Goal: Check status: Check status

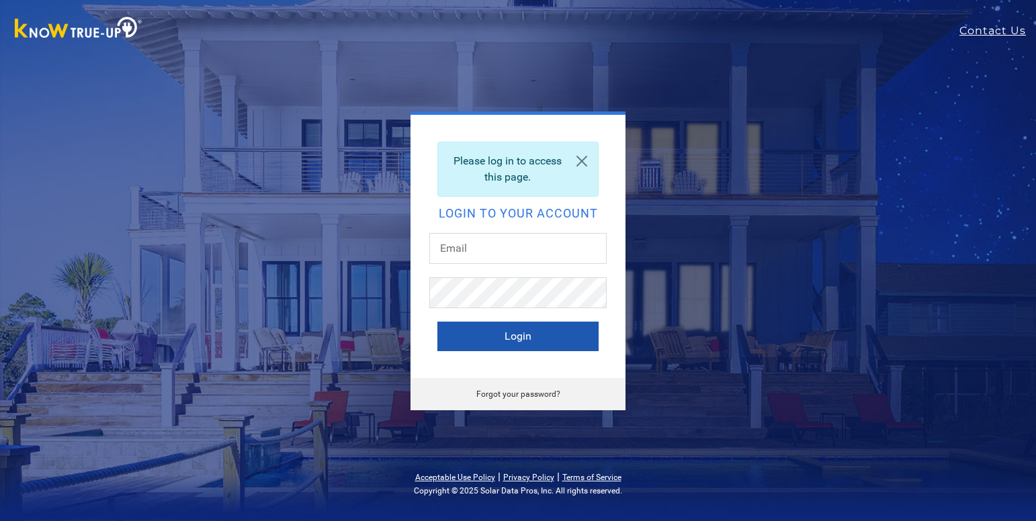
type input "[EMAIL_ADDRESS][DOMAIN_NAME]"
click at [529, 340] on button "Login" at bounding box center [517, 337] width 161 height 30
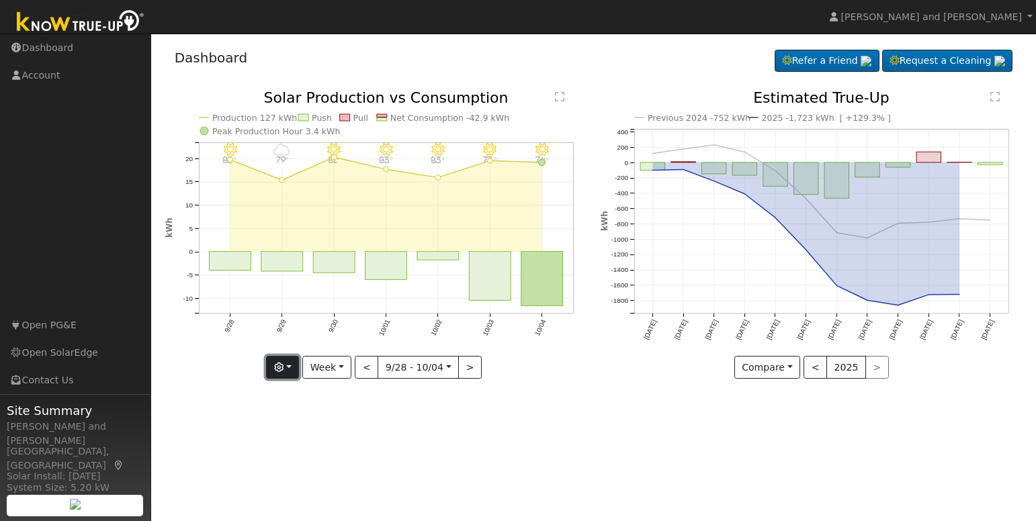
click at [283, 359] on button "button" at bounding box center [282, 367] width 33 height 23
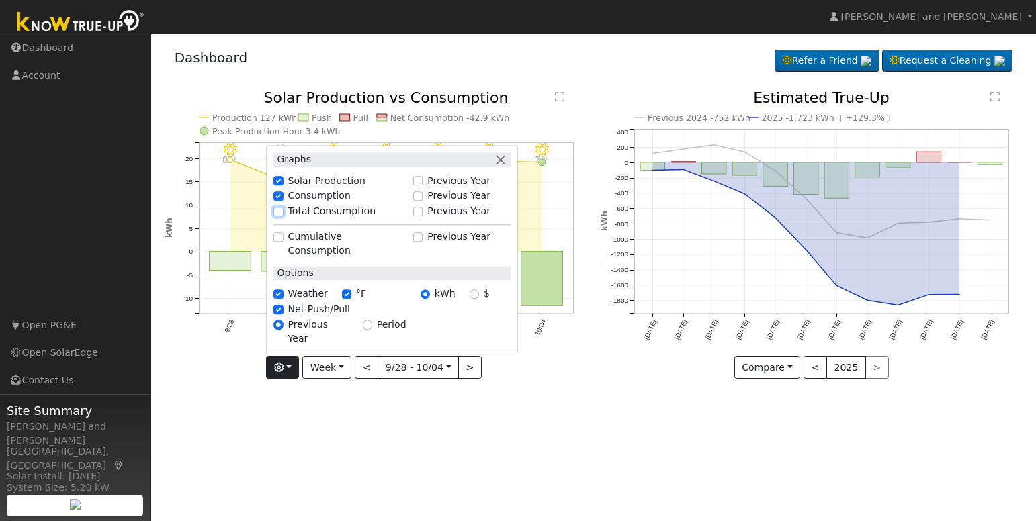
click at [282, 216] on input "Total Consumption" at bounding box center [277, 211] width 9 height 9
checkbox input "true"
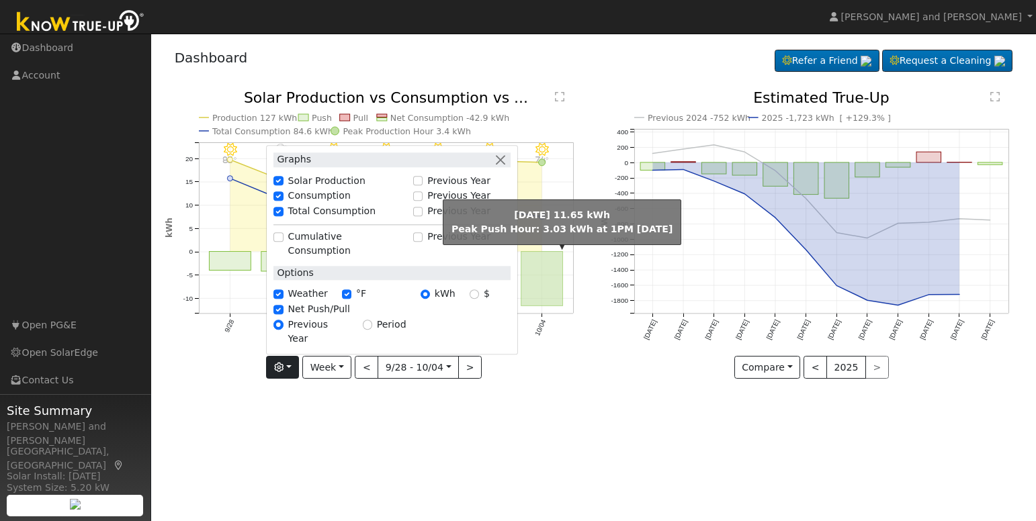
click at [529, 274] on rect "onclick=""" at bounding box center [542, 279] width 42 height 54
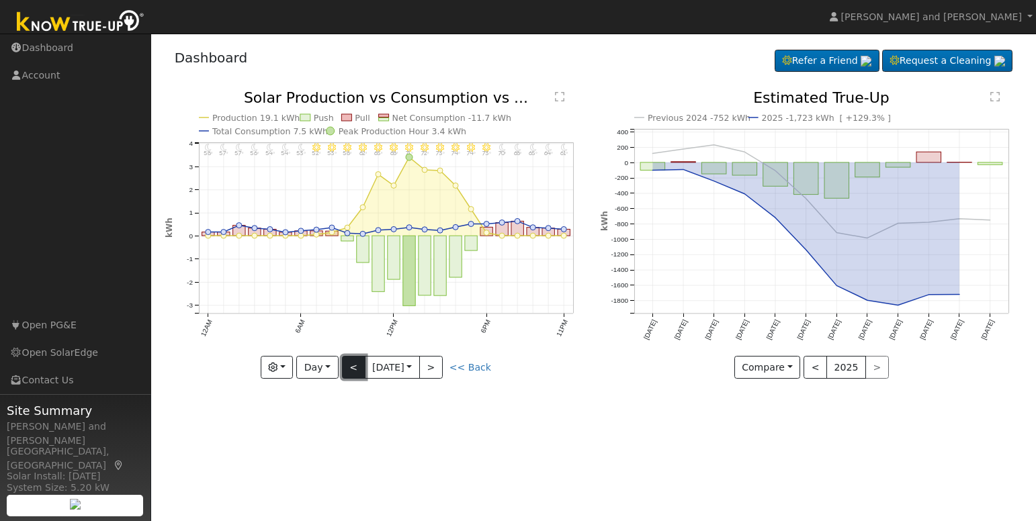
click at [352, 371] on button "<" at bounding box center [354, 367] width 24 height 23
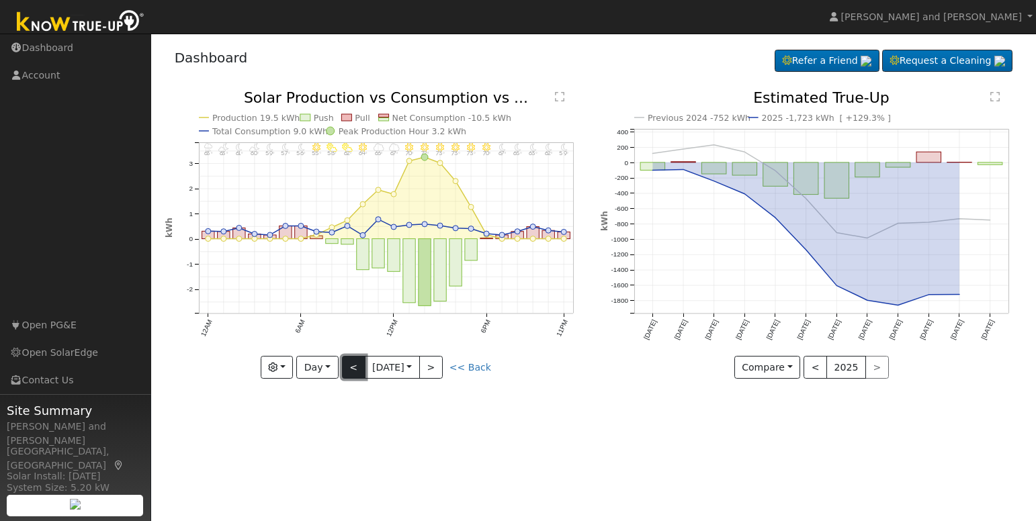
click at [352, 371] on button "<" at bounding box center [354, 367] width 24 height 23
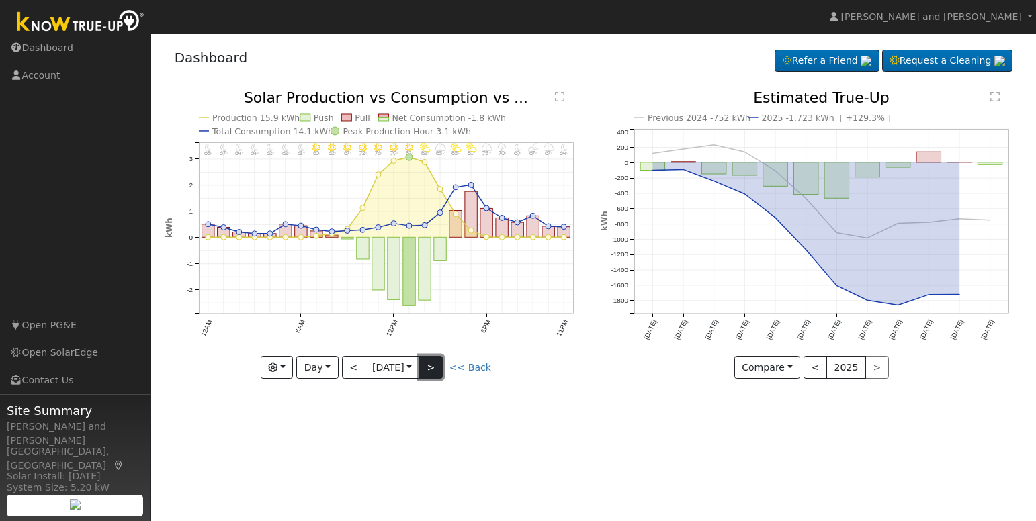
click at [441, 371] on button ">" at bounding box center [431, 367] width 24 height 23
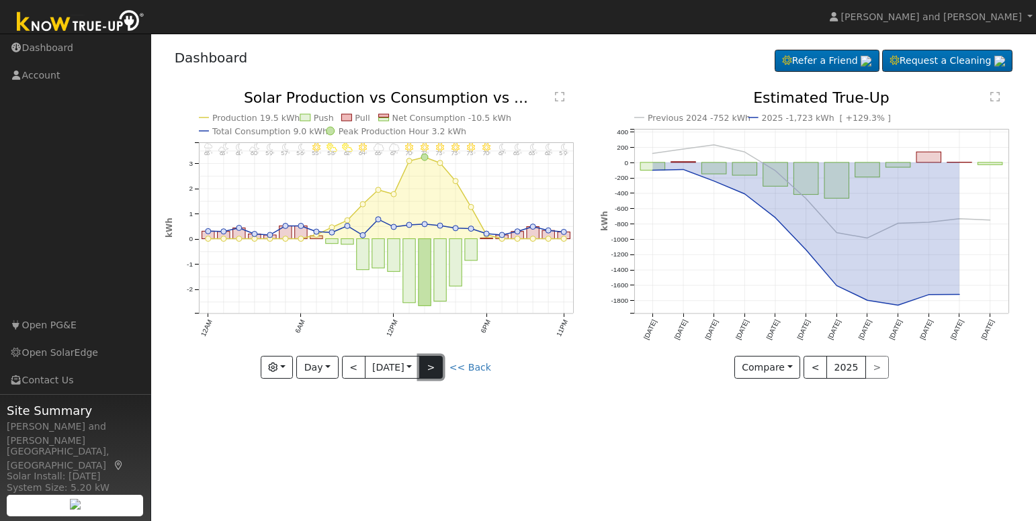
click at [439, 365] on button ">" at bounding box center [431, 367] width 24 height 23
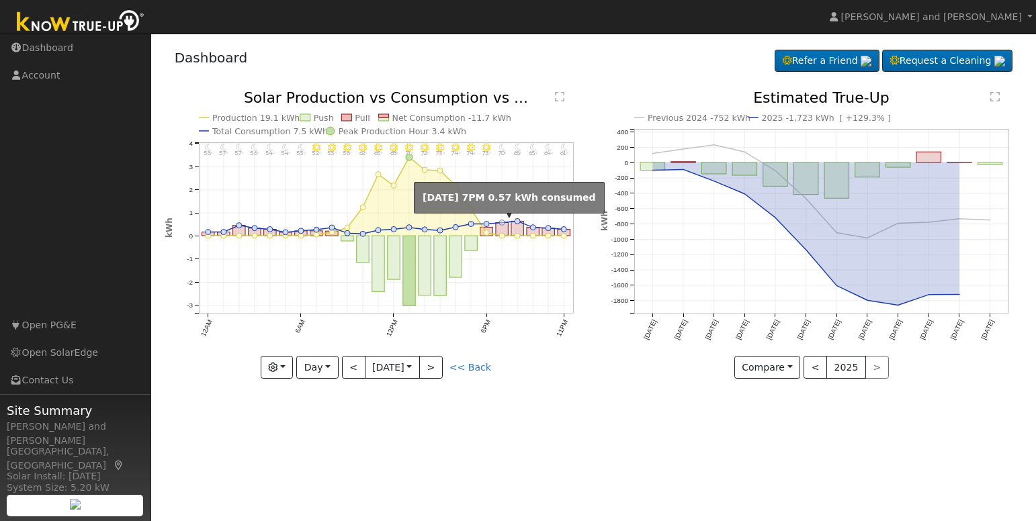
click at [500, 223] on circle "onclick=""" at bounding box center [501, 222] width 5 height 5
click at [518, 225] on rect "onclick=""" at bounding box center [517, 229] width 12 height 15
click at [516, 222] on circle "onclick=""" at bounding box center [516, 221] width 5 height 5
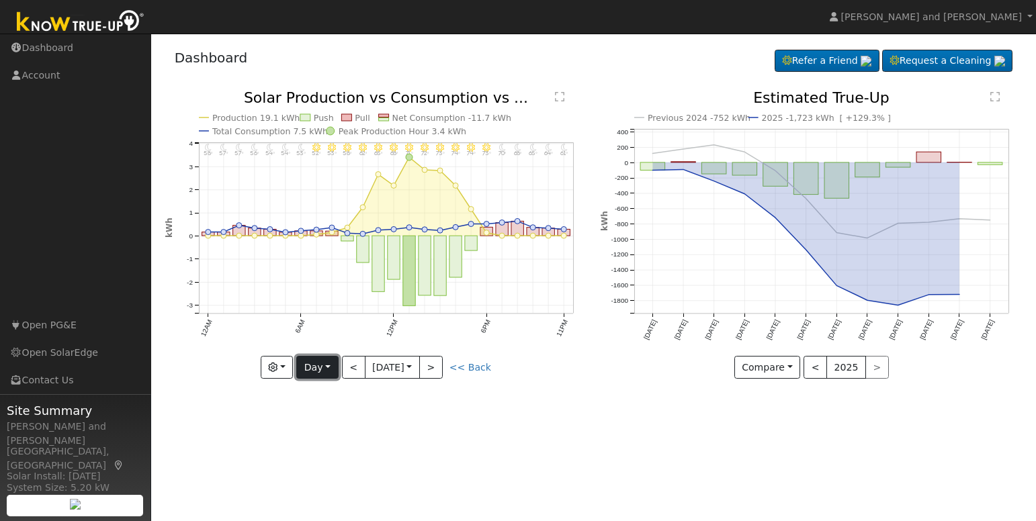
click at [326, 368] on button "Day" at bounding box center [317, 367] width 42 height 23
click at [321, 435] on link "Month" at bounding box center [343, 433] width 93 height 19
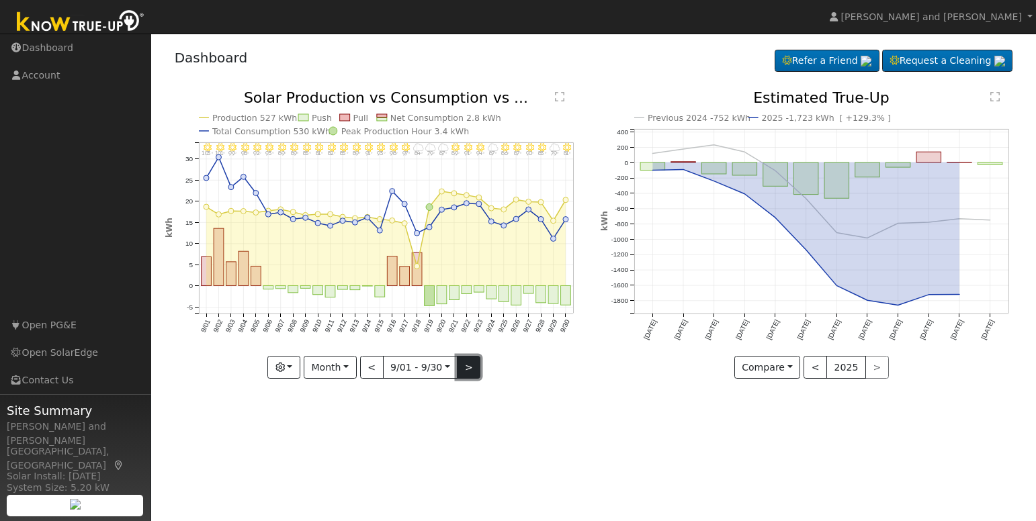
click at [466, 369] on button ">" at bounding box center [469, 367] width 24 height 23
type input "2025-10-01"
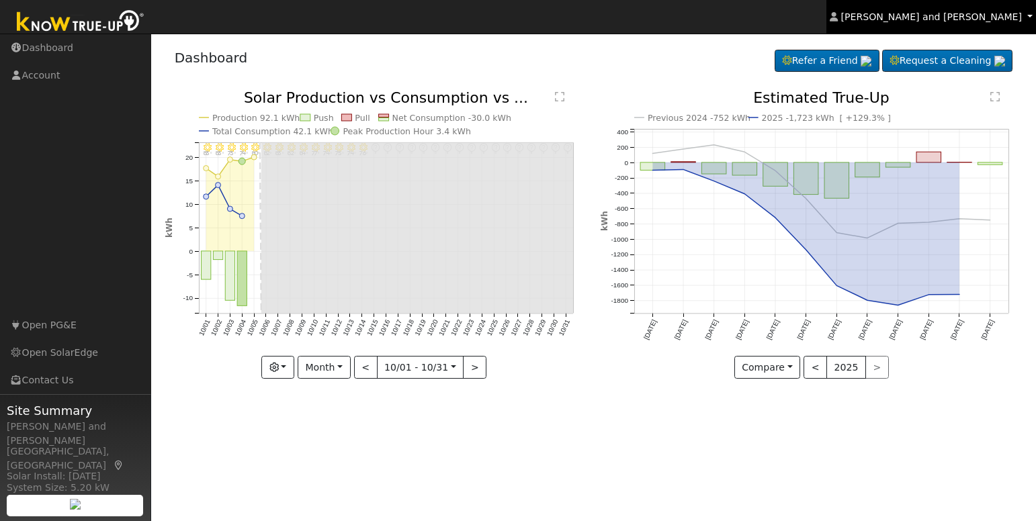
click at [980, 14] on span "Michael and Connie Harris" at bounding box center [931, 16] width 181 height 11
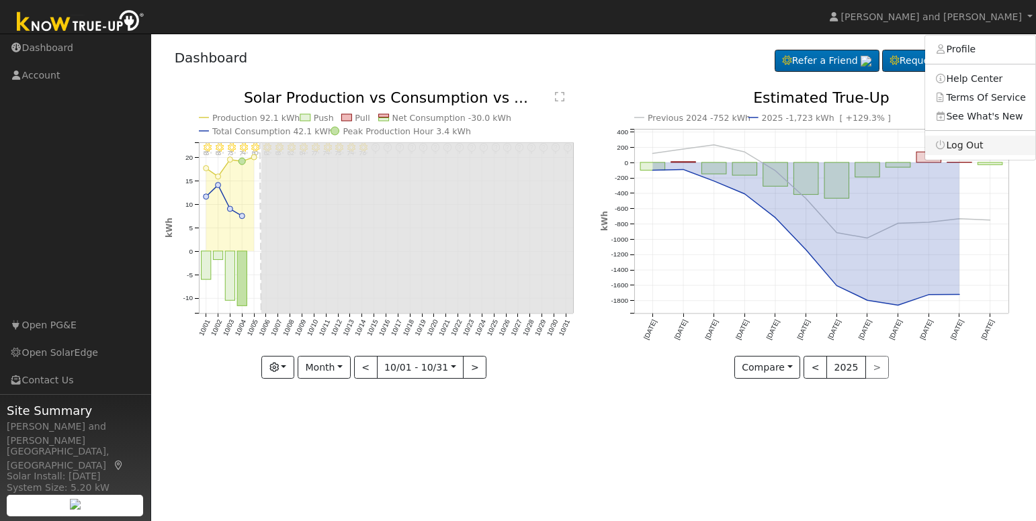
click at [969, 147] on link "Log Out" at bounding box center [980, 145] width 110 height 19
